Goal: Information Seeking & Learning: Learn about a topic

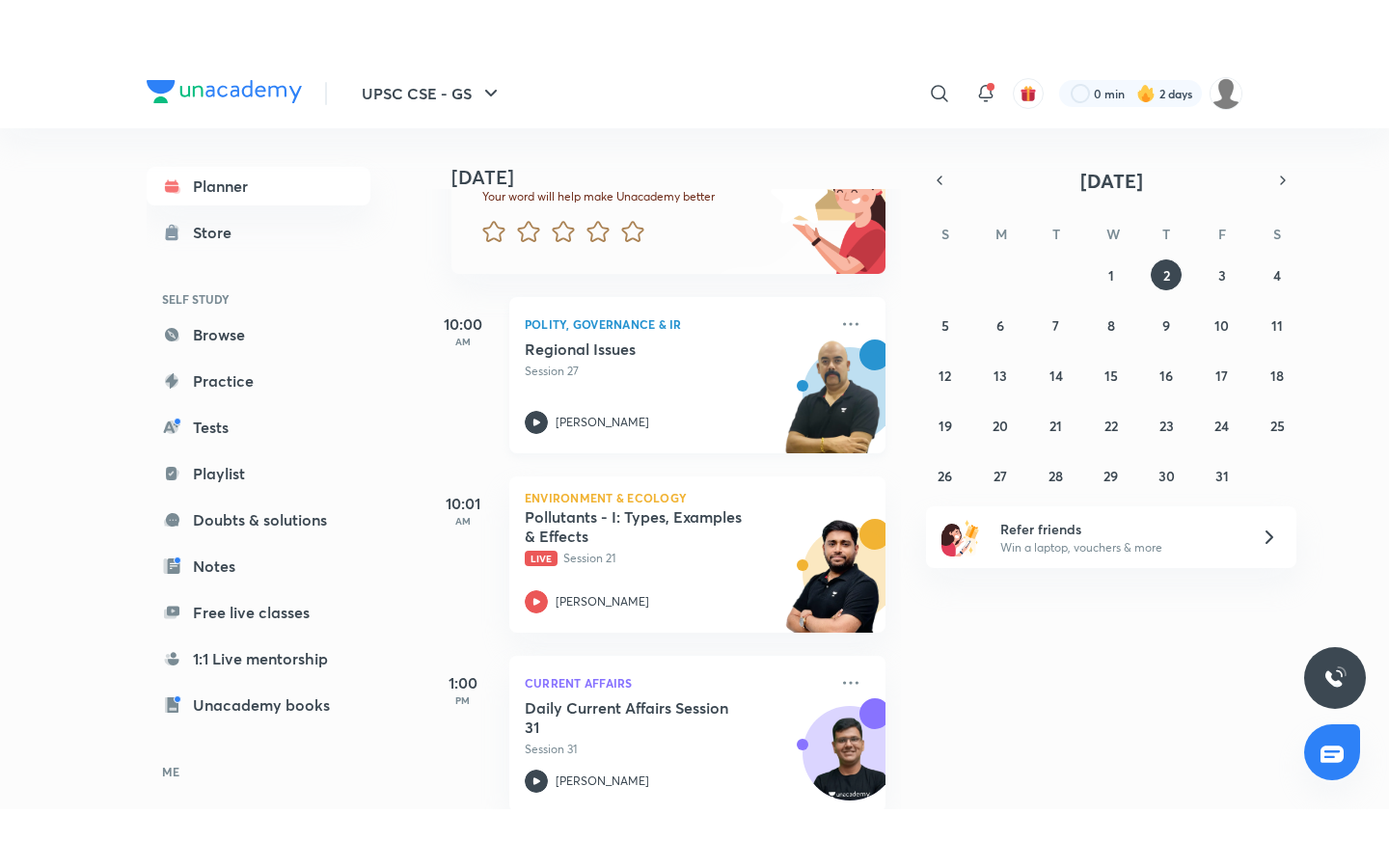
scroll to position [201, 0]
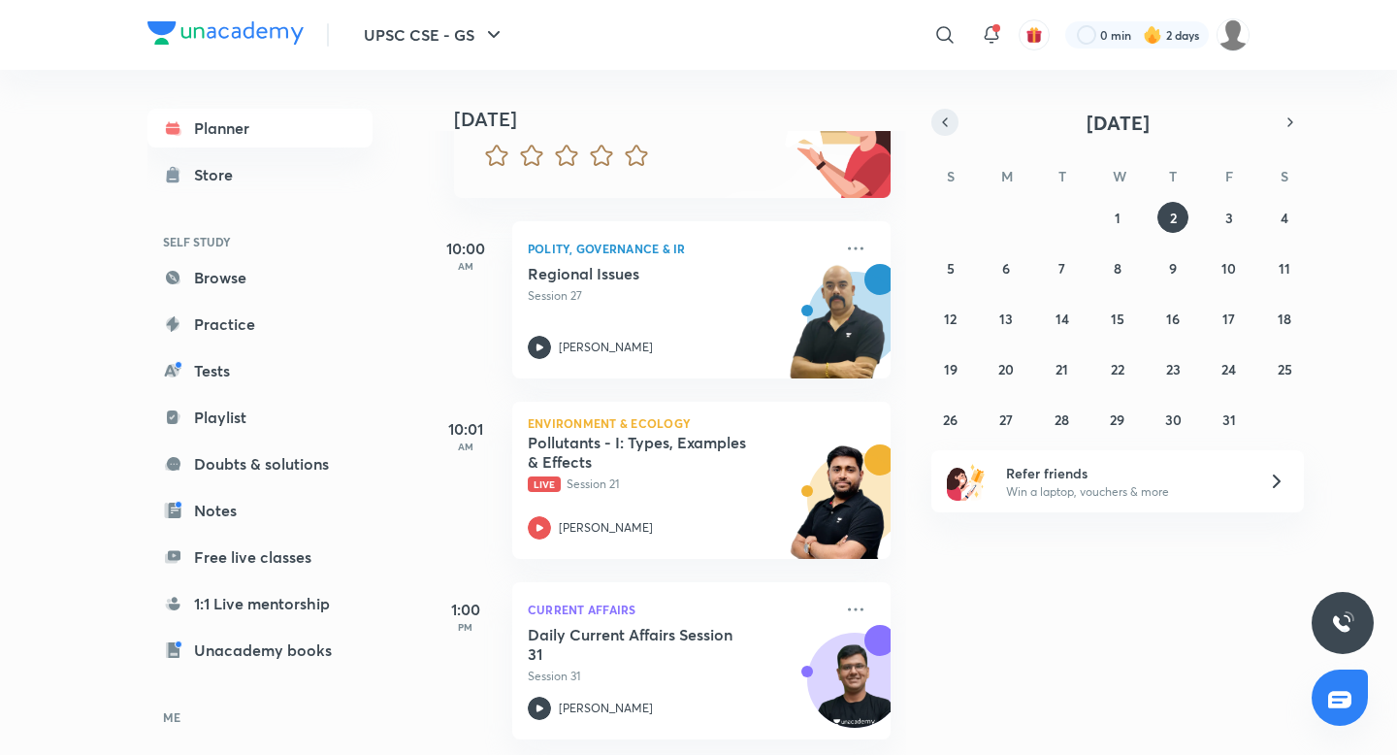
click at [944, 125] on icon "button" at bounding box center [945, 121] width 16 height 17
click at [1116, 312] on abbr "17" at bounding box center [1117, 318] width 13 height 18
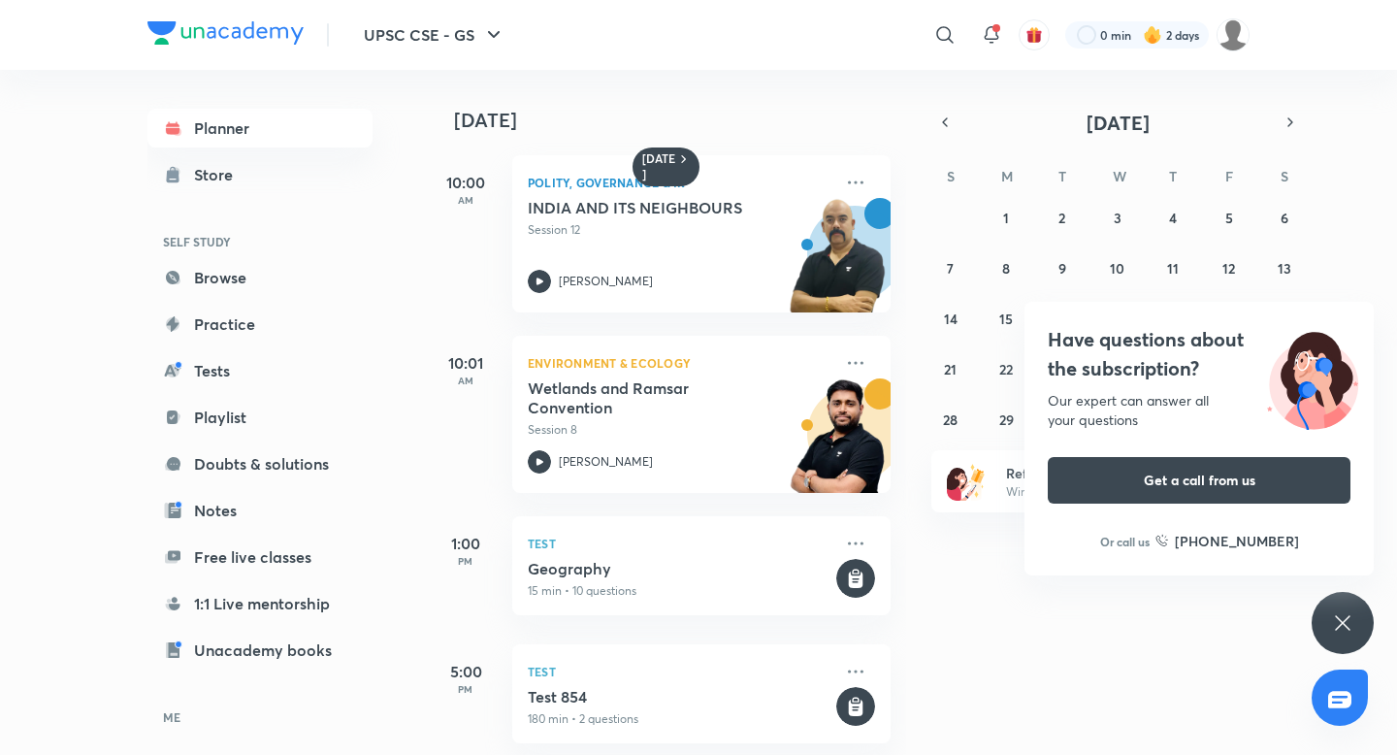
click at [1333, 610] on div "Have questions about the subscription? Our expert can answer all your questions…" at bounding box center [1342, 623] width 62 height 62
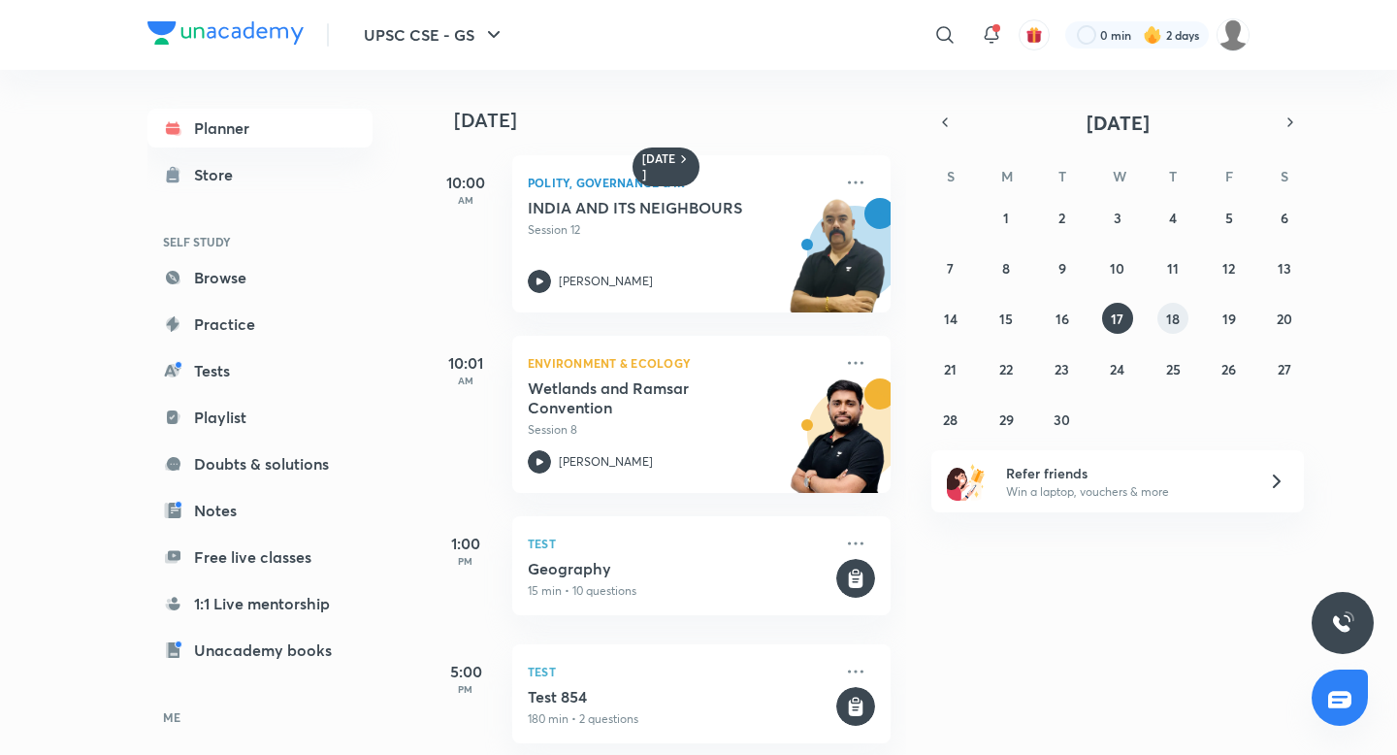
click at [1170, 323] on abbr "18" at bounding box center [1173, 318] width 14 height 18
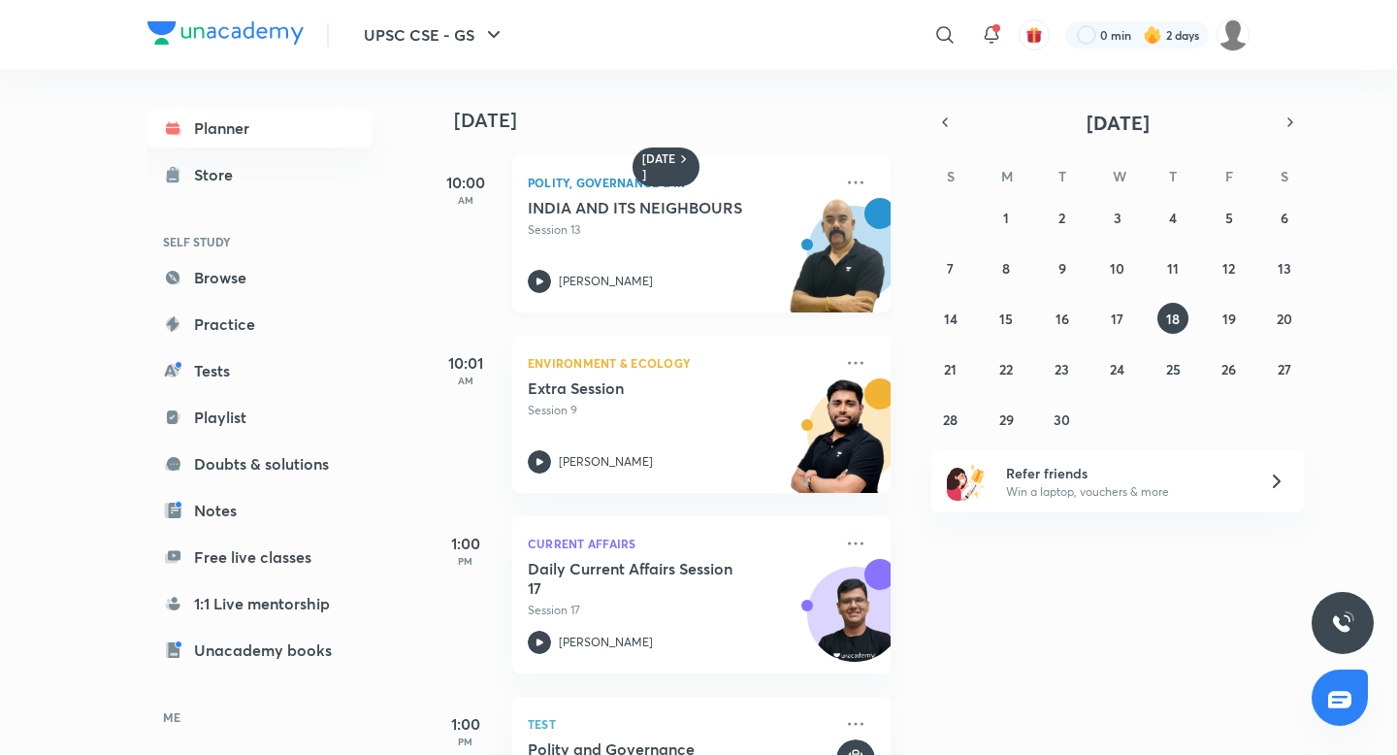
click at [598, 201] on h5 "INDIA AND ITS NEIGHBOURS" at bounding box center [649, 207] width 242 height 19
